Goal: Task Accomplishment & Management: Use online tool/utility

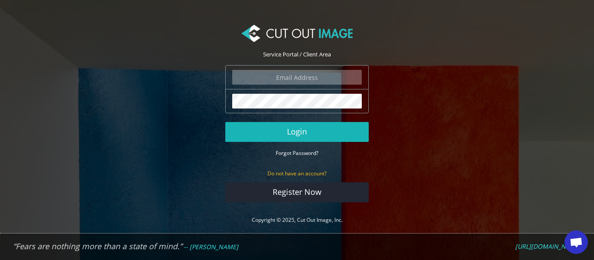
type input "simon@waterstream.co.uk"
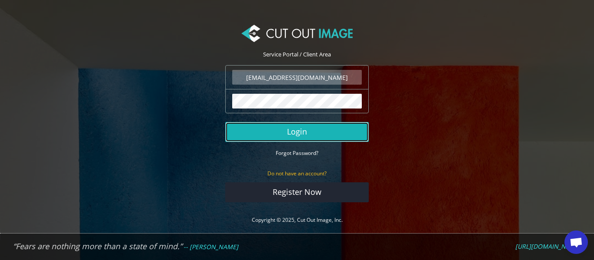
click at [330, 131] on button "Login" at bounding box center [296, 132] width 143 height 20
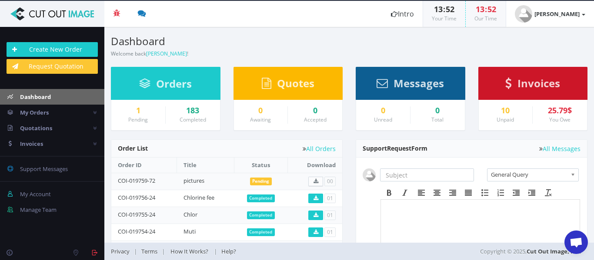
click at [518, 126] on div "10 Unpaid 25.79$ You Owe" at bounding box center [533, 115] width 109 height 30
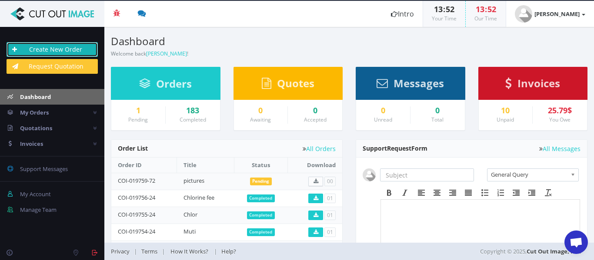
click at [70, 45] on link "Create New Order" at bounding box center [52, 49] width 91 height 15
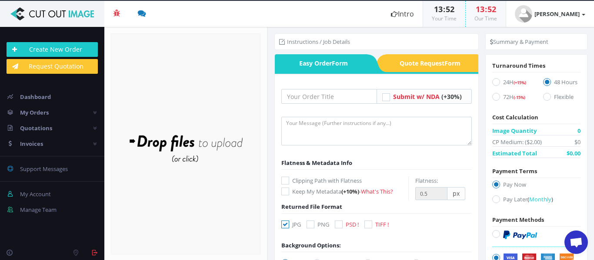
click at [195, 146] on div "Drop files here to upload" at bounding box center [186, 143] width 186 height 53
